Goal: Transaction & Acquisition: Download file/media

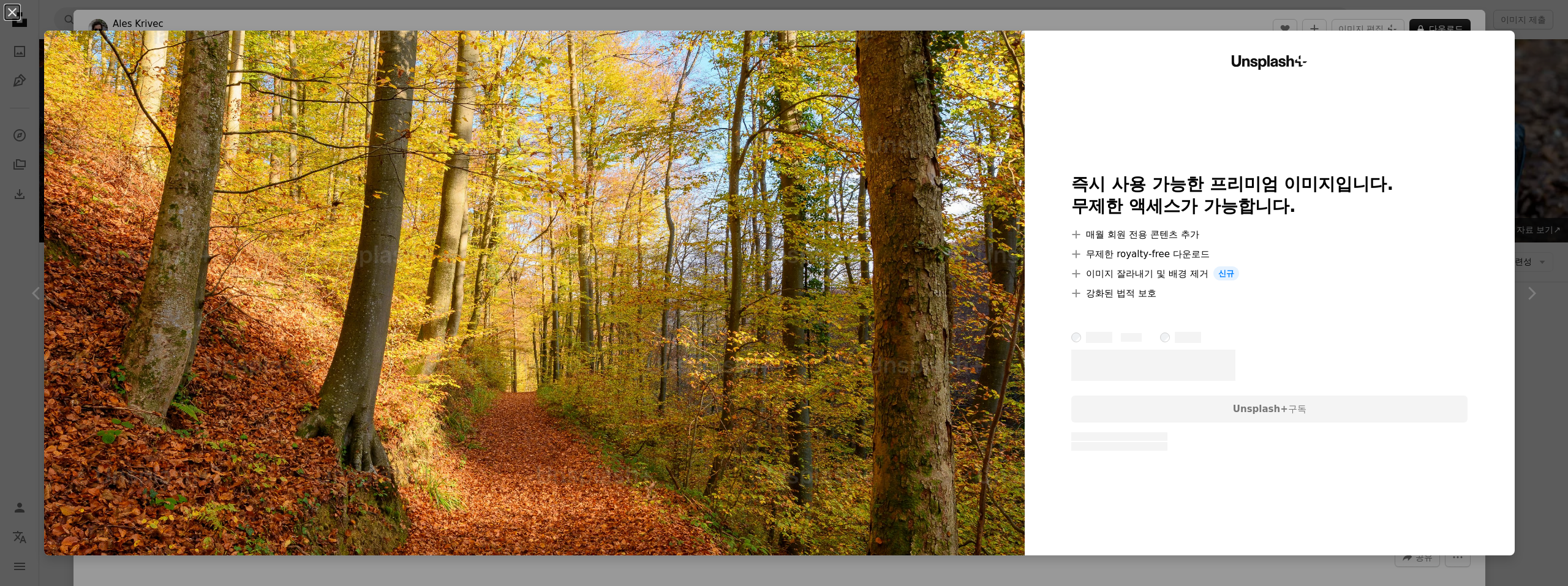
scroll to position [224, 0]
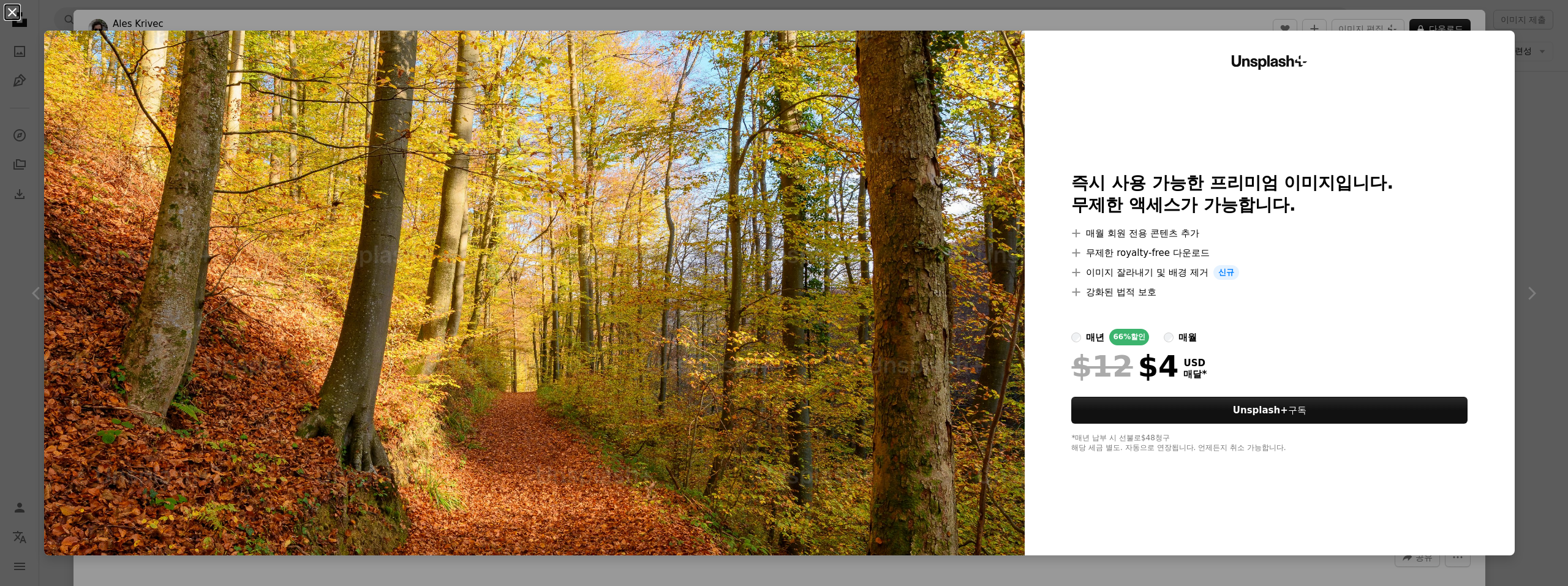
click at [15, 13] on button "An X shape" at bounding box center [12, 12] width 15 height 15
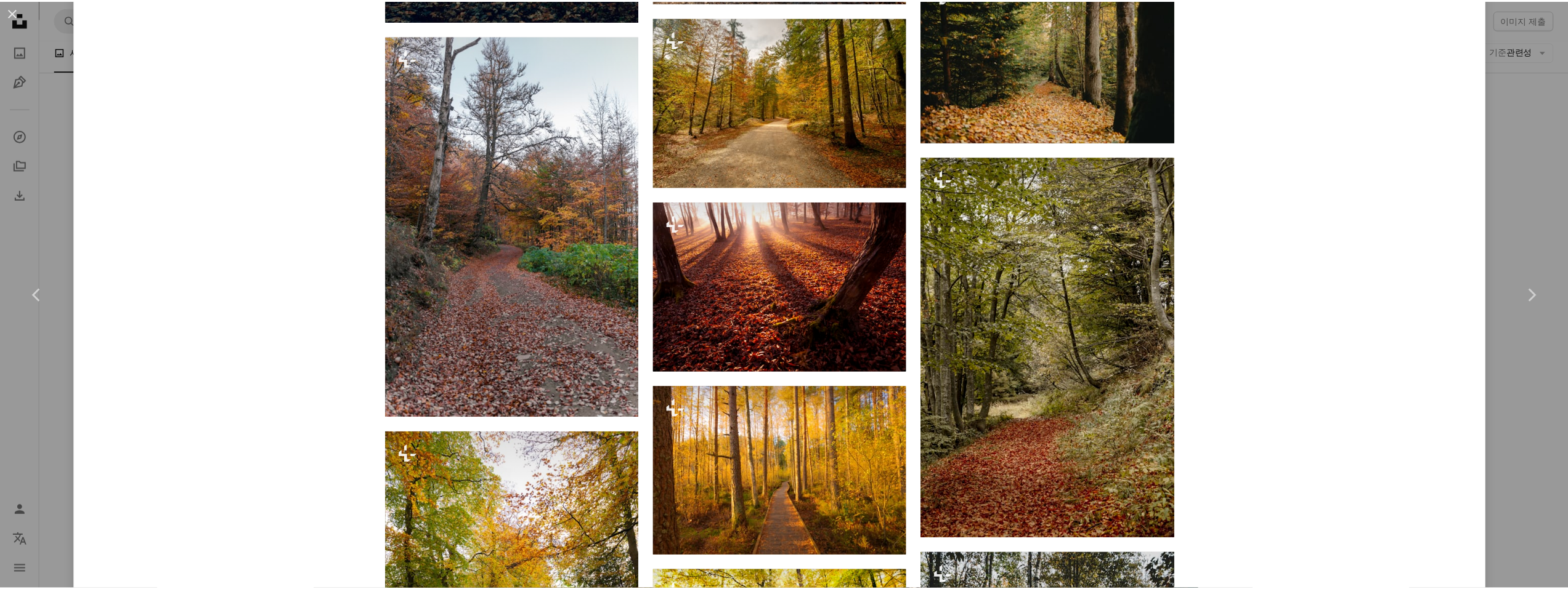
scroll to position [3356, 0]
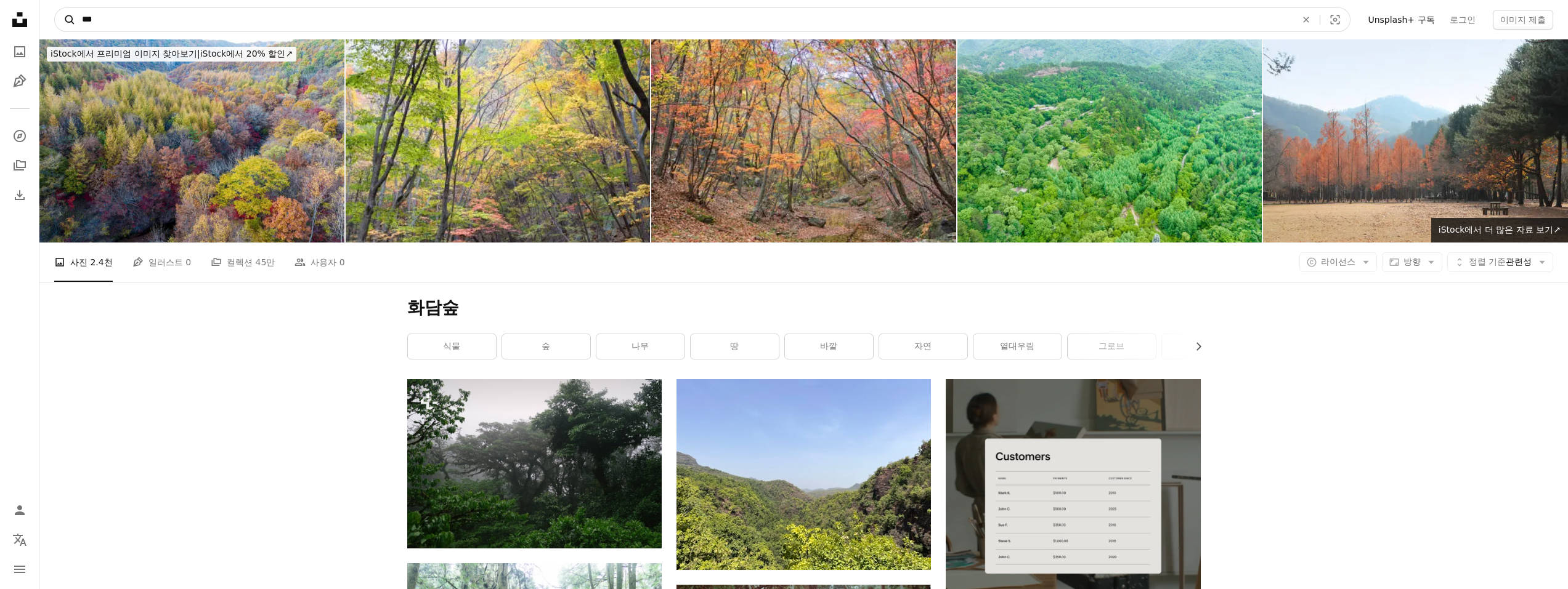
drag, startPoint x: 139, startPoint y: 25, endPoint x: 68, endPoint y: 21, distance: 71.1
click at [68, 21] on form "A magnifying glass *** An X shape Visual search" at bounding box center [702, 20] width 1296 height 25
type input "***"
click at [55, 8] on button "A magnifying glass" at bounding box center [65, 19] width 21 height 23
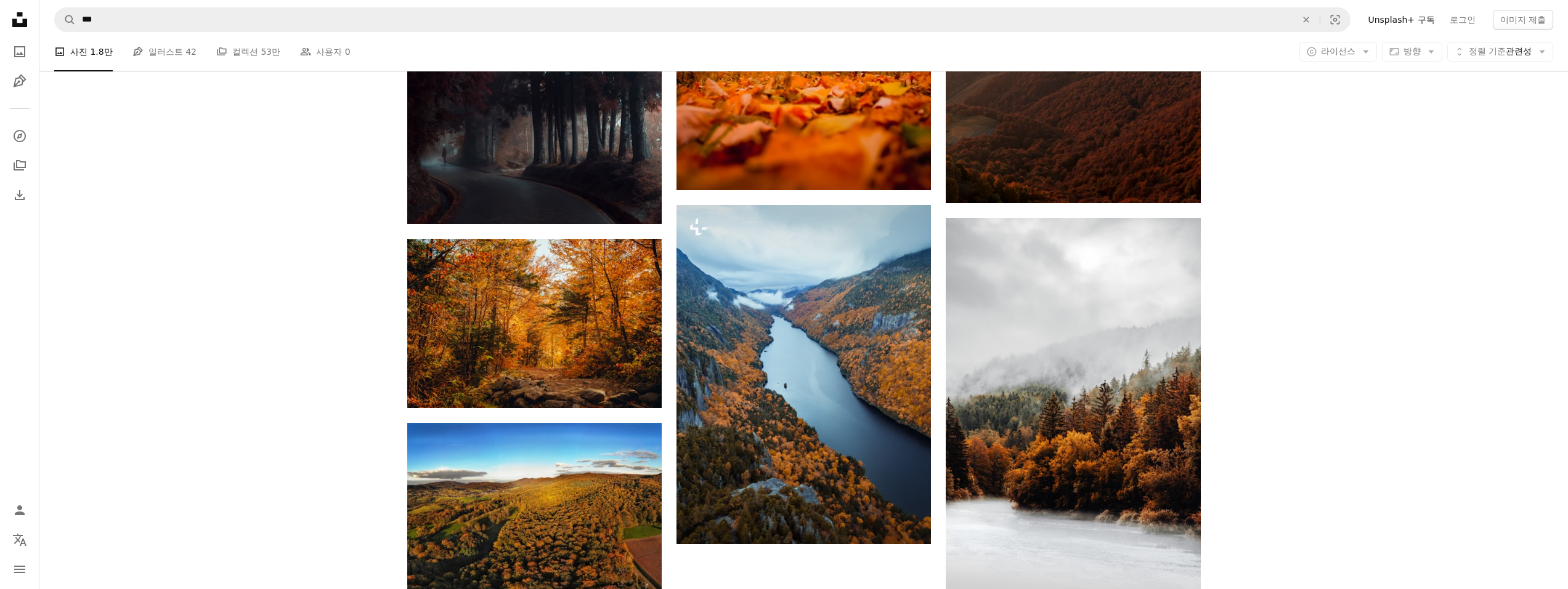
scroll to position [1691, 0]
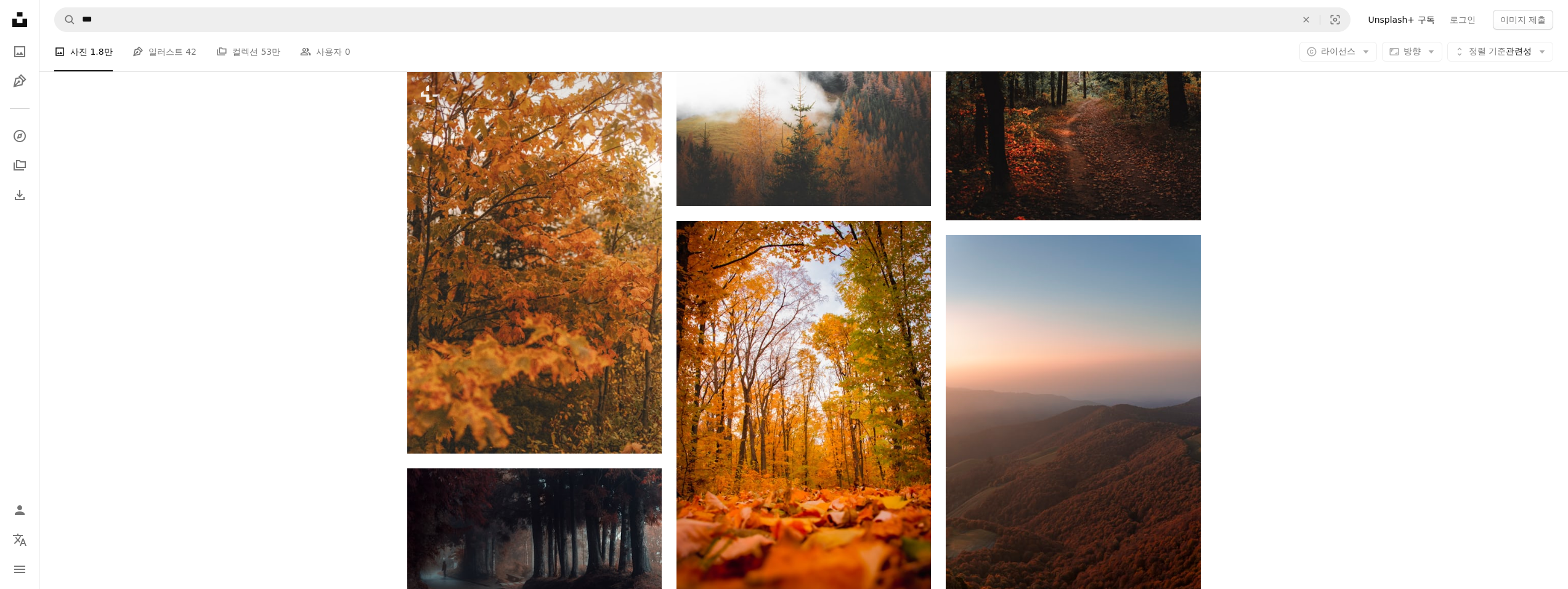
scroll to position [1109, 0]
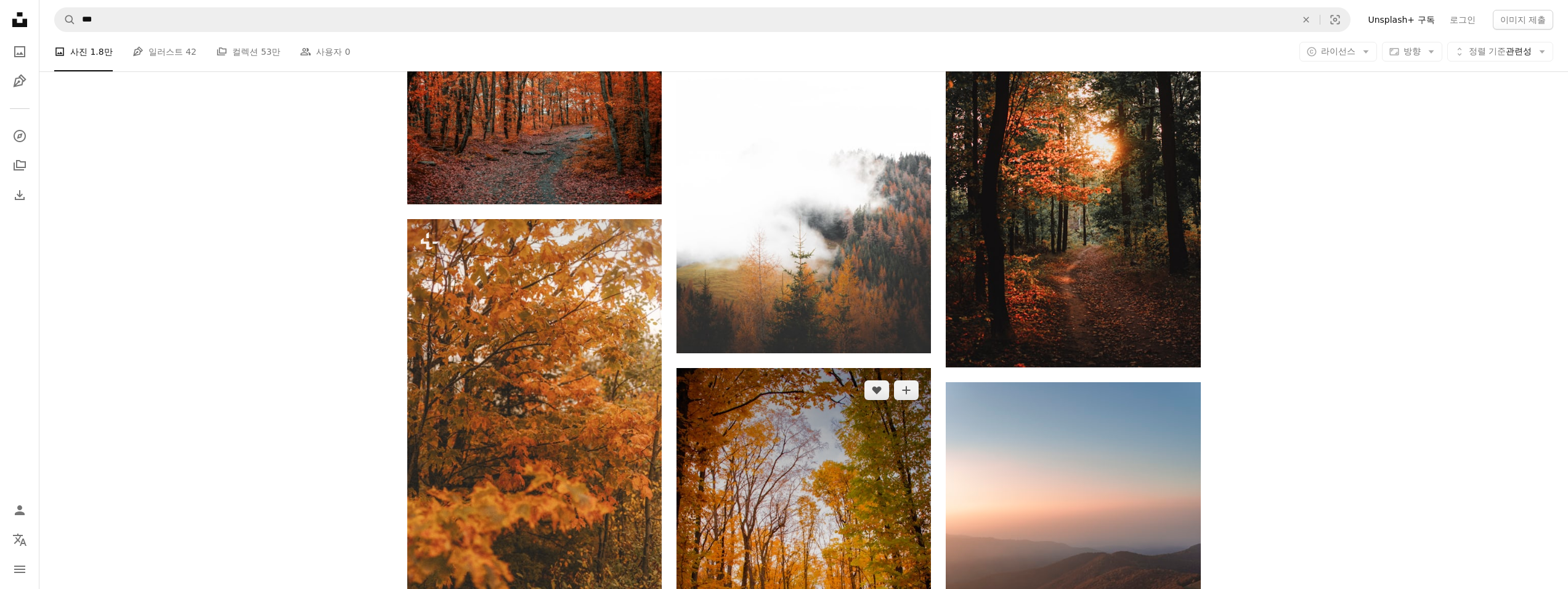
click at [844, 374] on img at bounding box center [803, 560] width 255 height 383
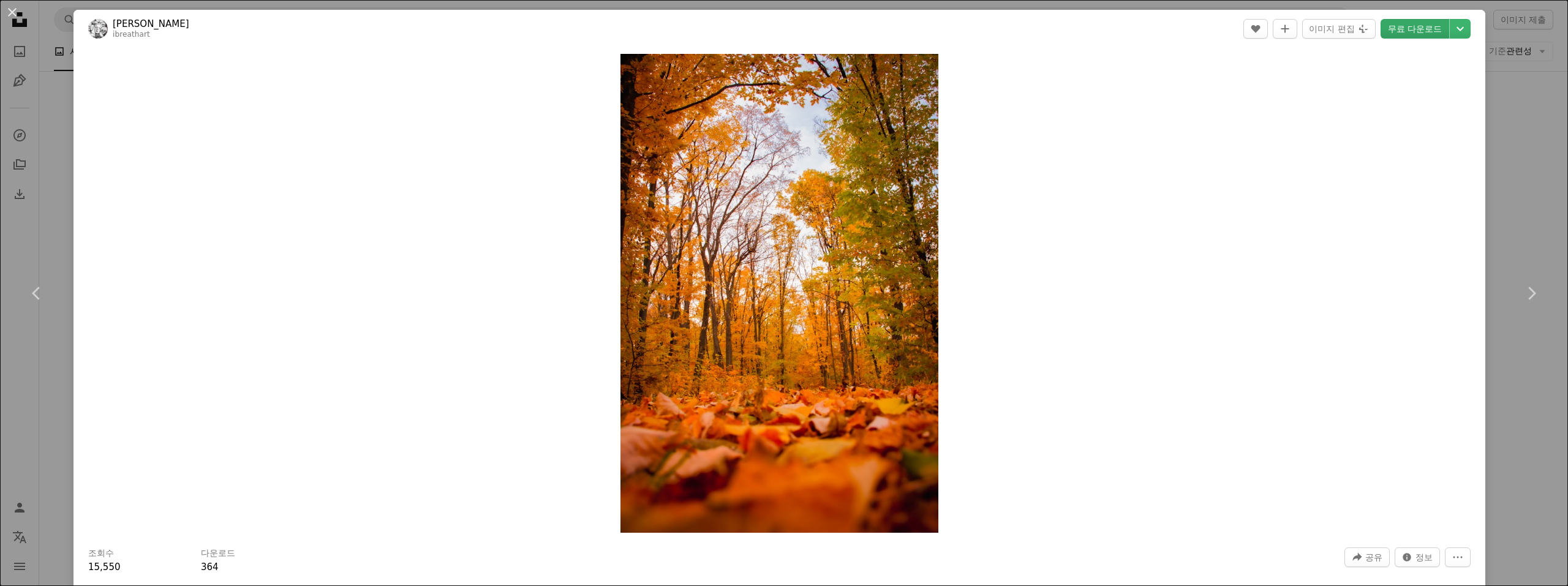
click at [1408, 25] on link "무료 다운로드" at bounding box center [1415, 29] width 69 height 19
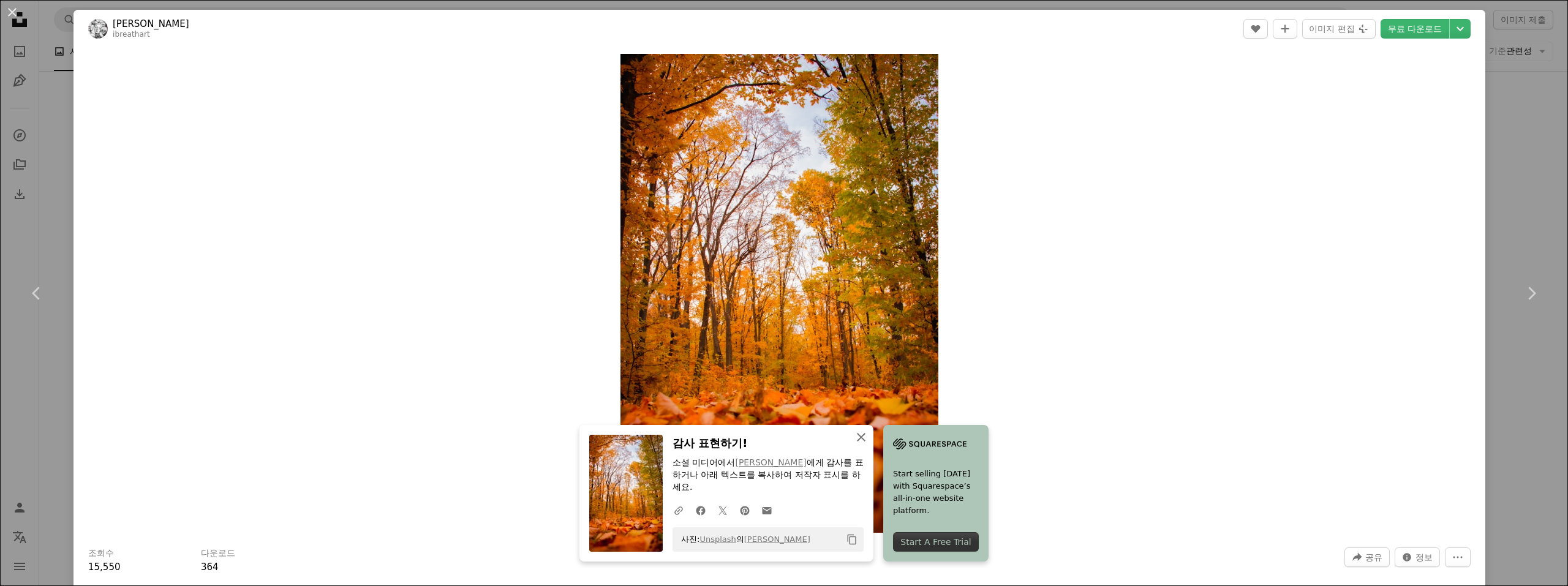
click at [869, 435] on icon "An X shape" at bounding box center [861, 437] width 15 height 15
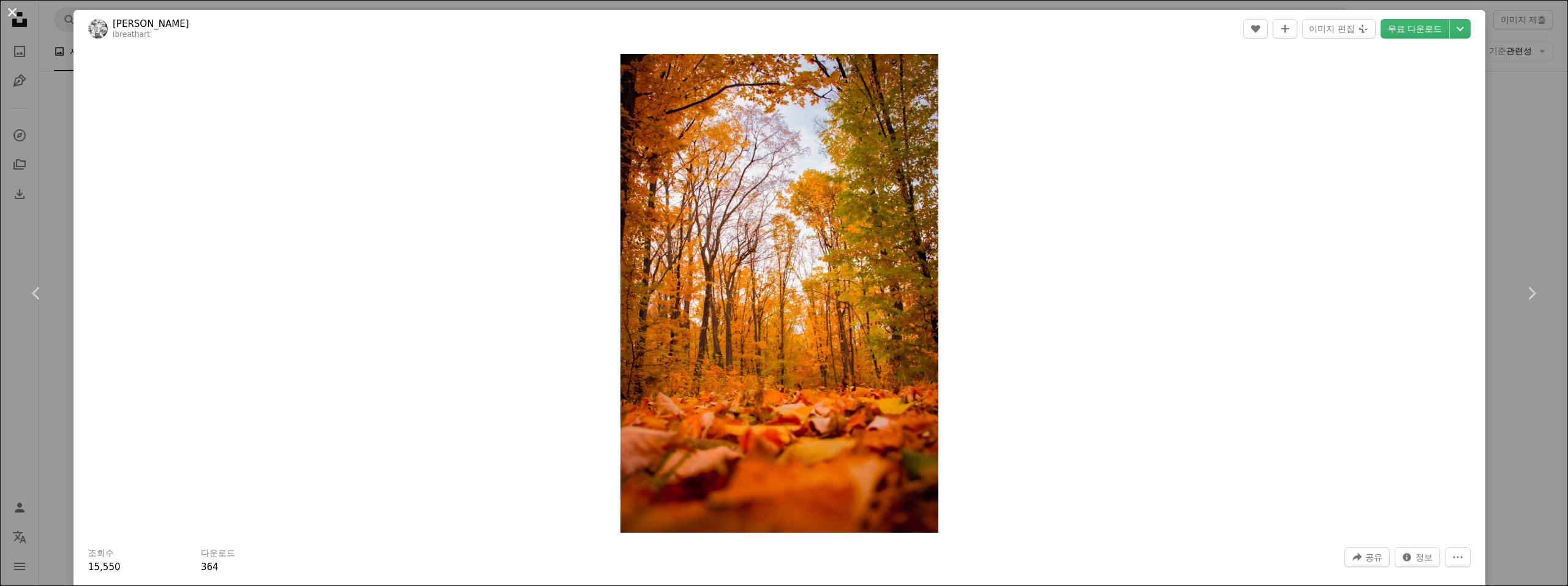
click at [10, 12] on button "An X shape" at bounding box center [12, 12] width 15 height 15
